Goal: Check status: Check status

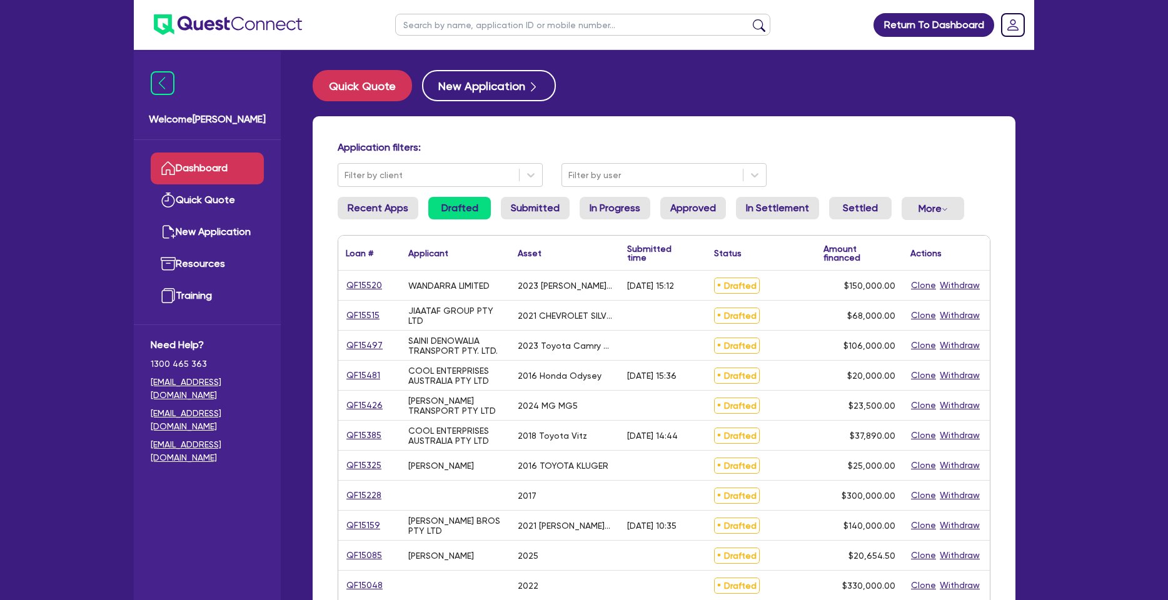
click at [491, 213] on ul "Recent Apps Drafted Submitted In Progress Approved In Settlement Settled More W…" at bounding box center [664, 213] width 653 height 33
click at [516, 206] on link "Submitted" at bounding box center [535, 208] width 69 height 23
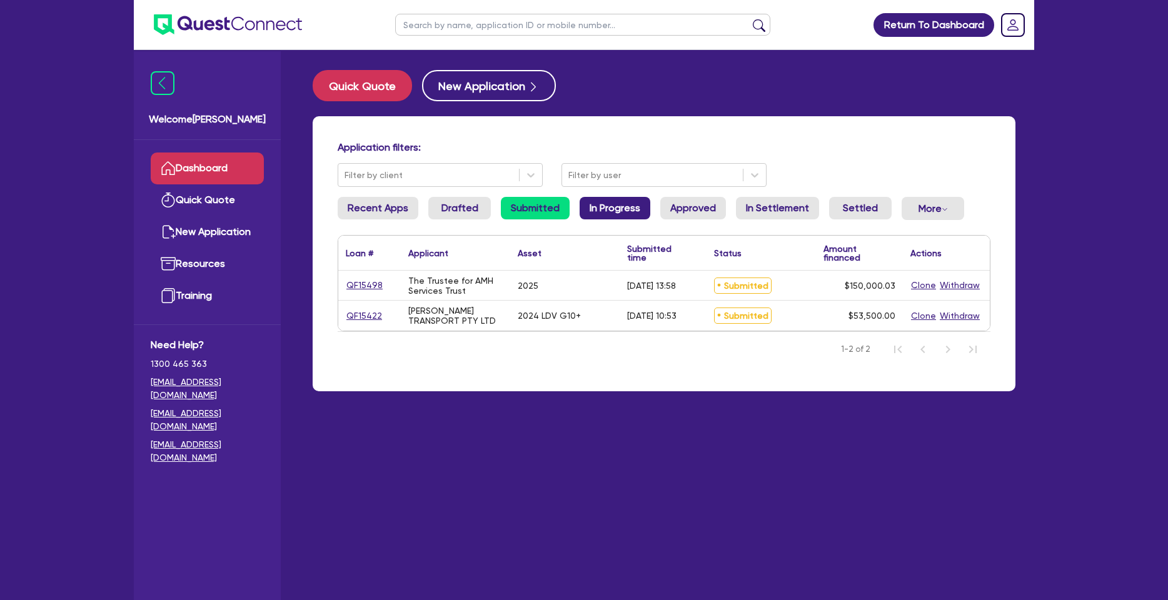
click at [616, 211] on link "In Progress" at bounding box center [615, 208] width 71 height 23
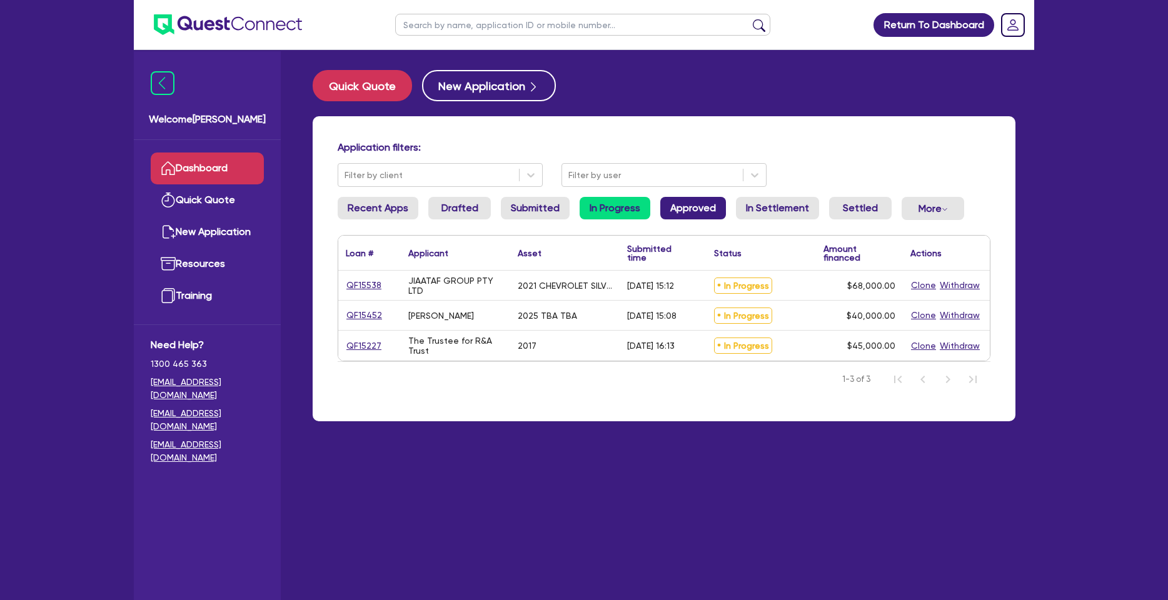
click at [690, 199] on link "Approved" at bounding box center [693, 208] width 66 height 23
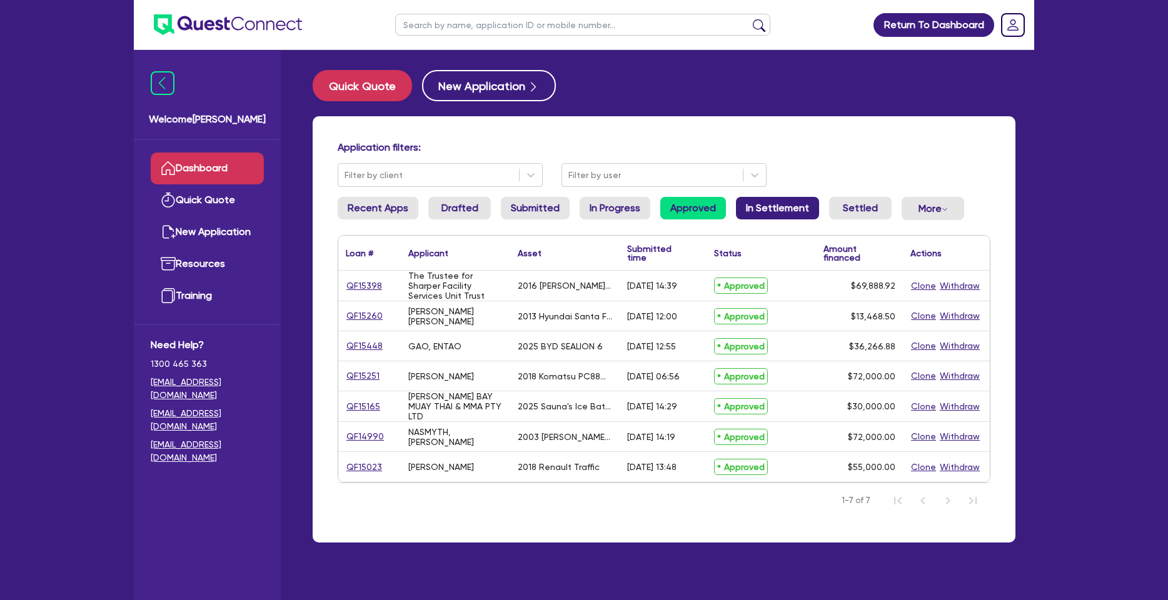
click at [752, 204] on link "In Settlement" at bounding box center [777, 208] width 83 height 23
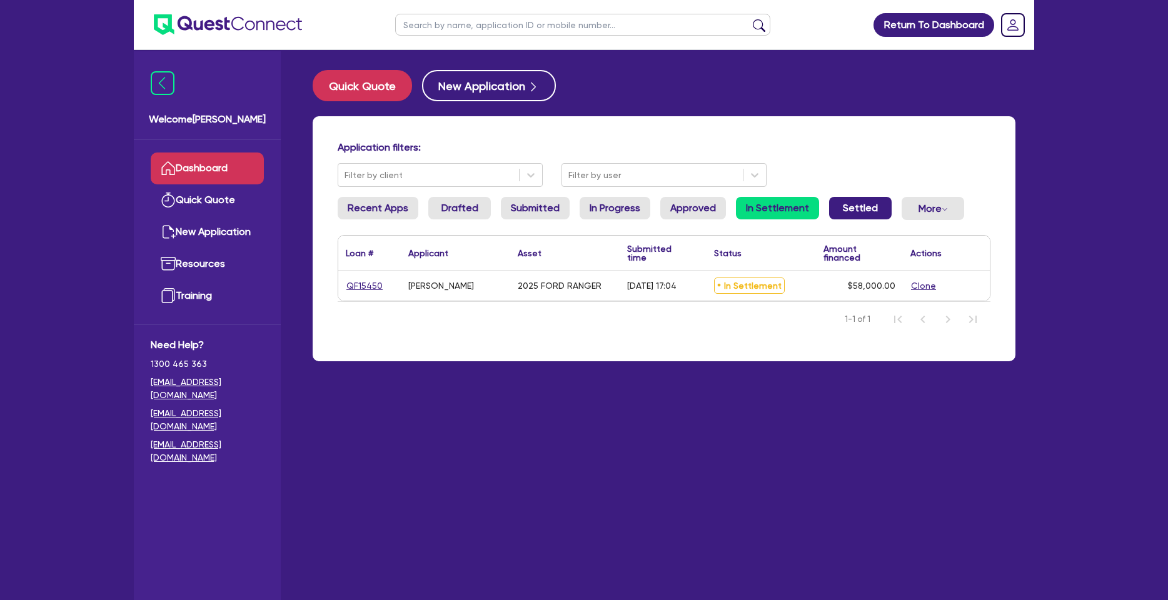
click at [858, 202] on link "Settled" at bounding box center [860, 208] width 63 height 23
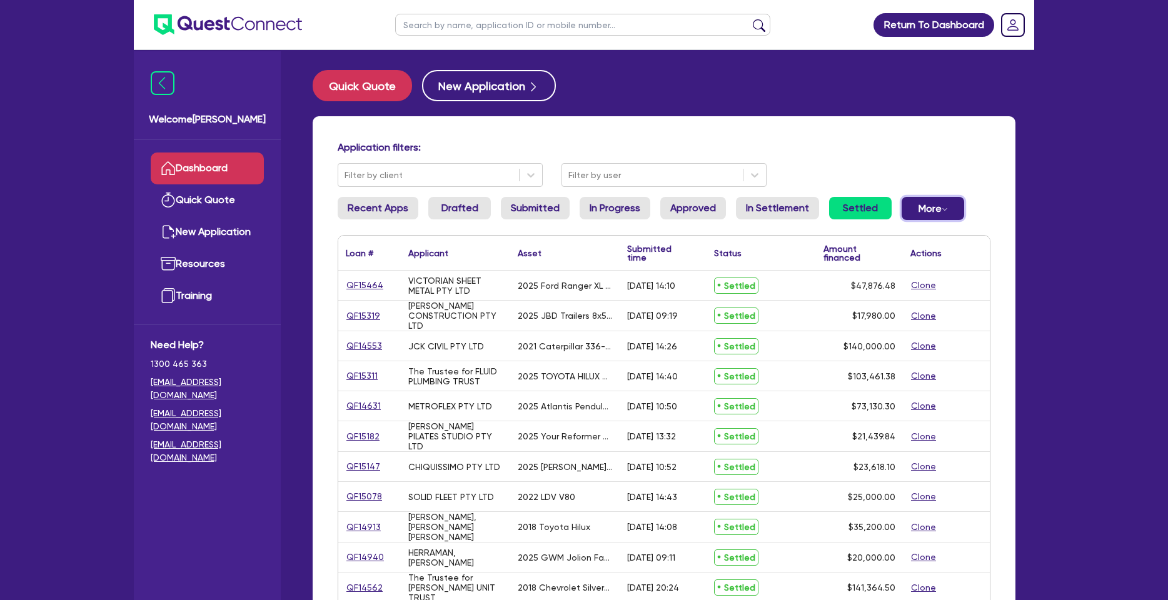
click at [935, 201] on button "More Withdrawn Declined" at bounding box center [933, 208] width 63 height 23
